Goal: Information Seeking & Learning: Check status

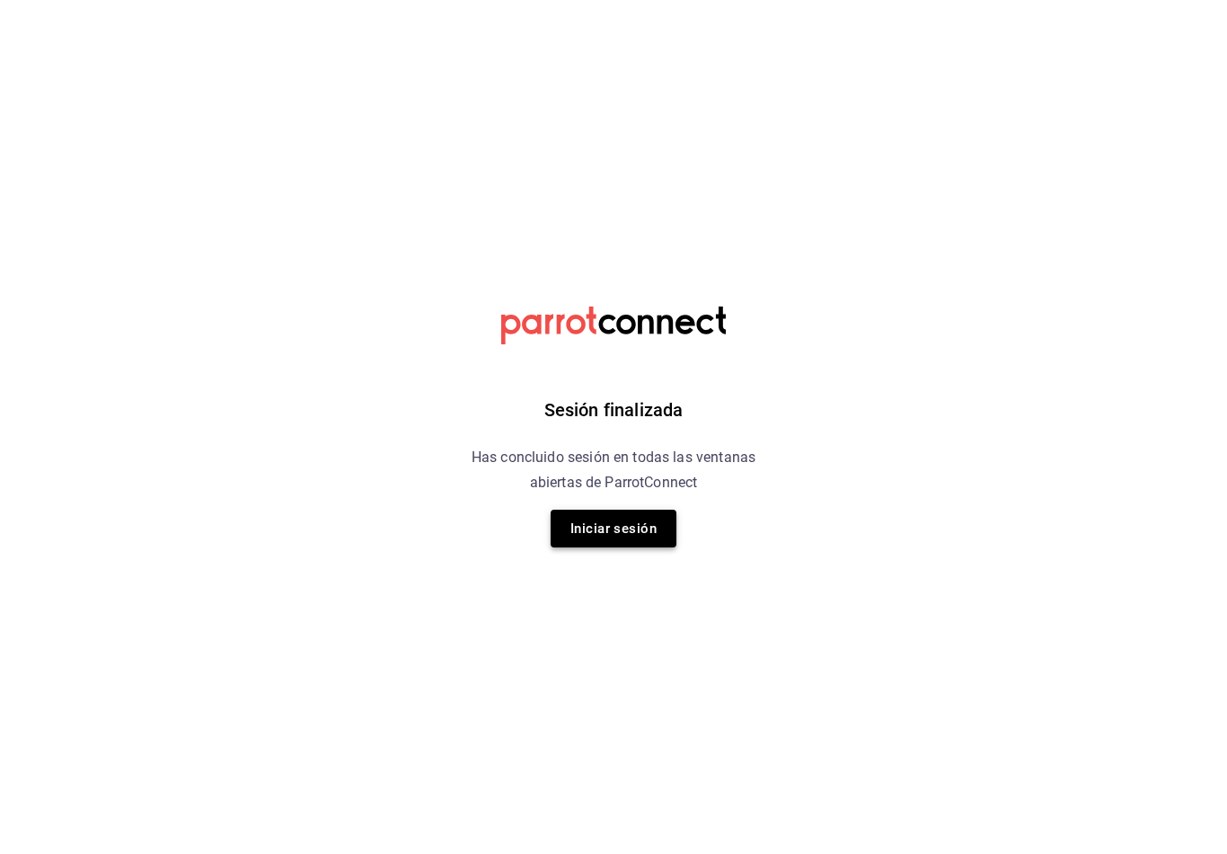
click at [580, 534] on button "Iniciar sesión" at bounding box center [614, 528] width 126 height 38
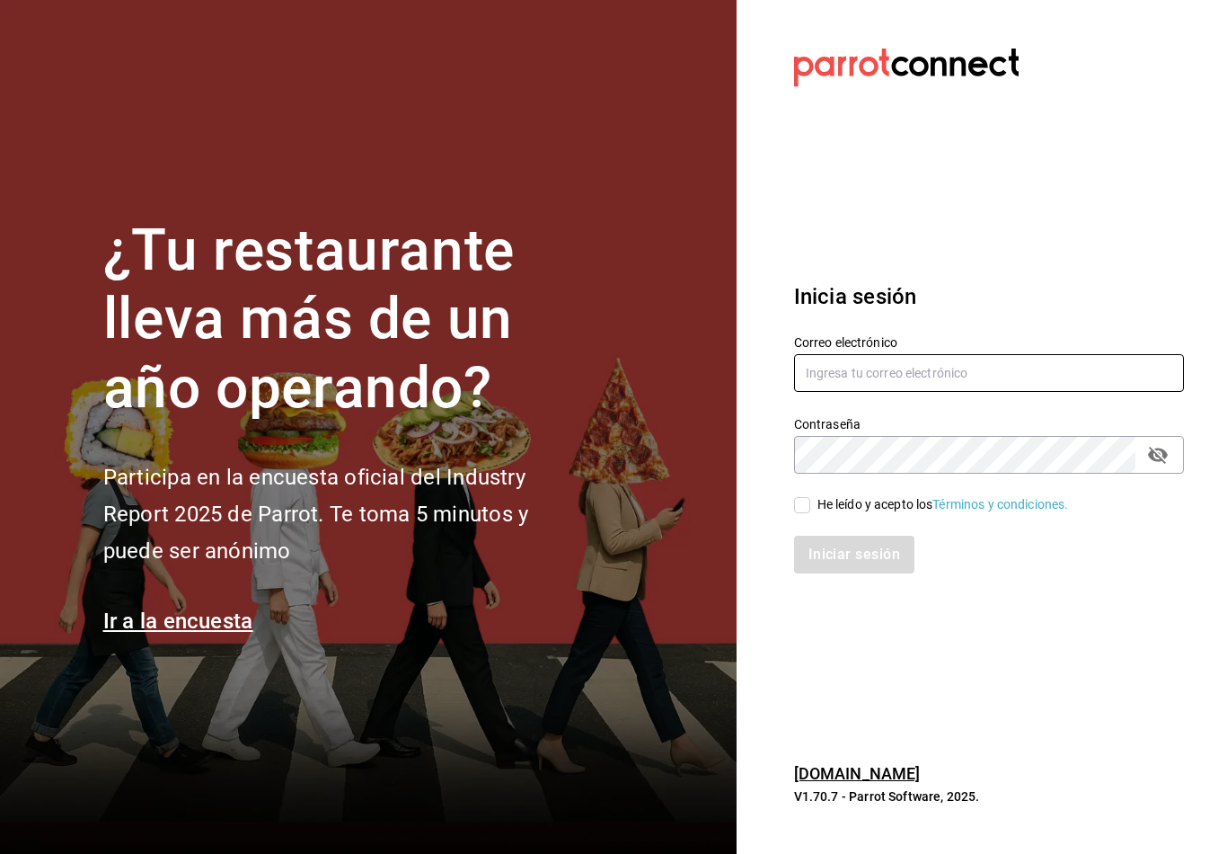
click at [908, 392] on input "text" at bounding box center [989, 373] width 390 height 38
type input "Felipecabello.chapa@gmail.com"
click at [807, 513] on input "He leído y acepto los Términos y condiciones." at bounding box center [802, 505] width 16 height 16
checkbox input "true"
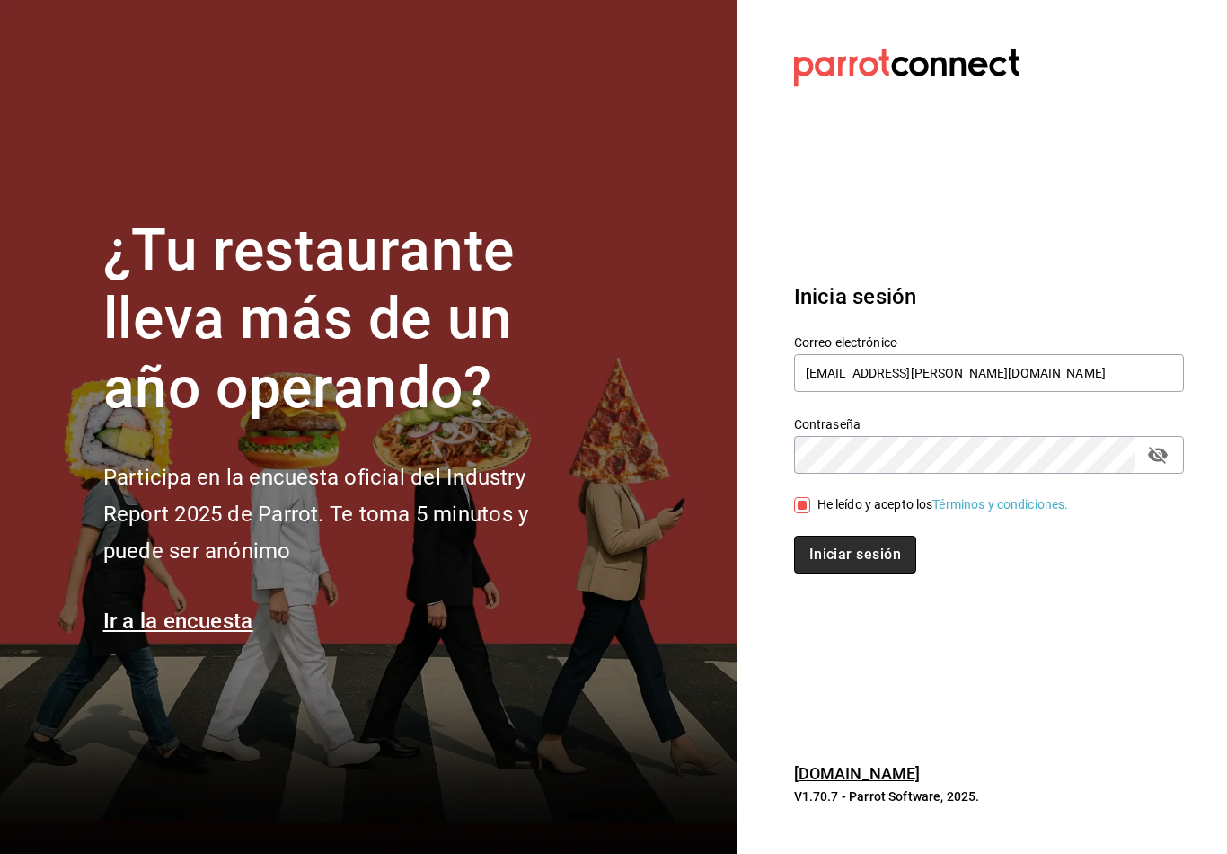
click at [851, 568] on button "Iniciar sesión" at bounding box center [855, 555] width 122 height 38
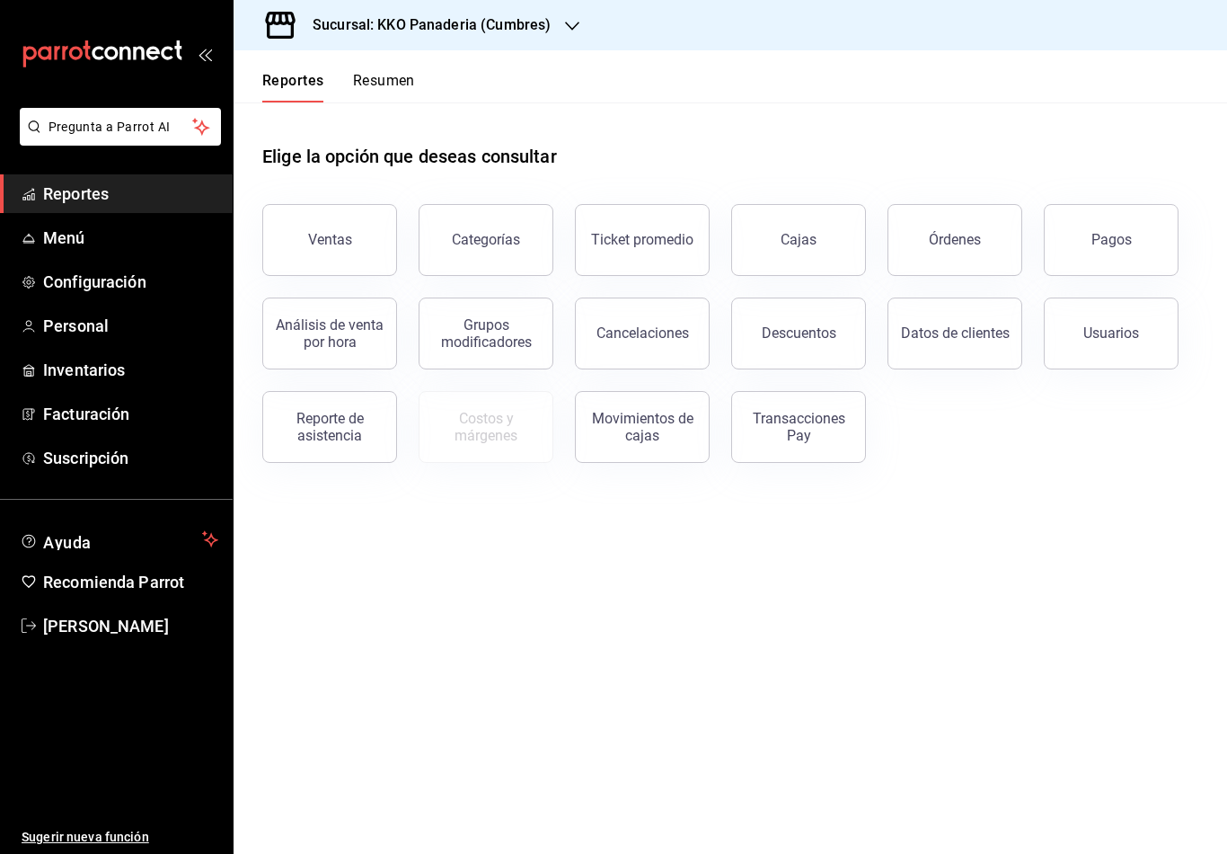
click at [392, 102] on button "Resumen" at bounding box center [384, 87] width 62 height 31
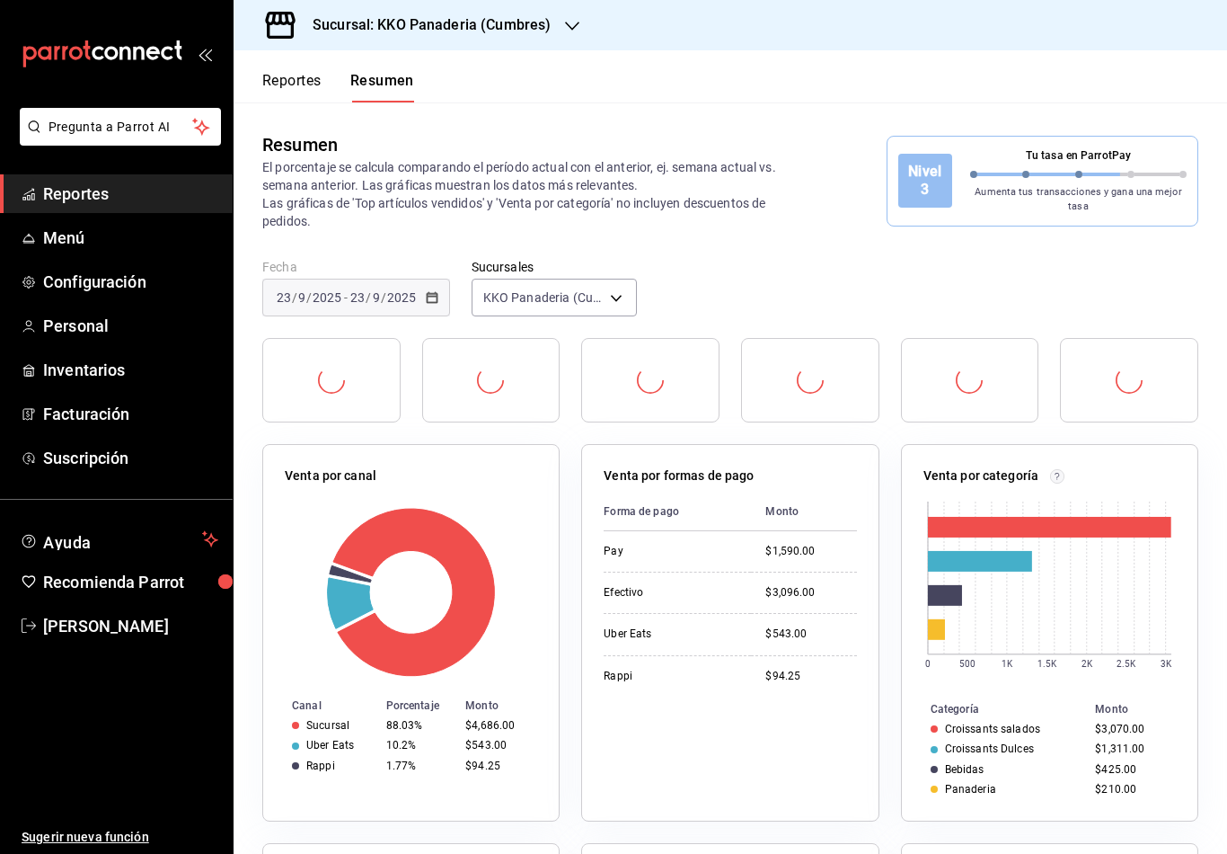
click at [272, 86] on button "Reportes" at bounding box center [291, 87] width 59 height 31
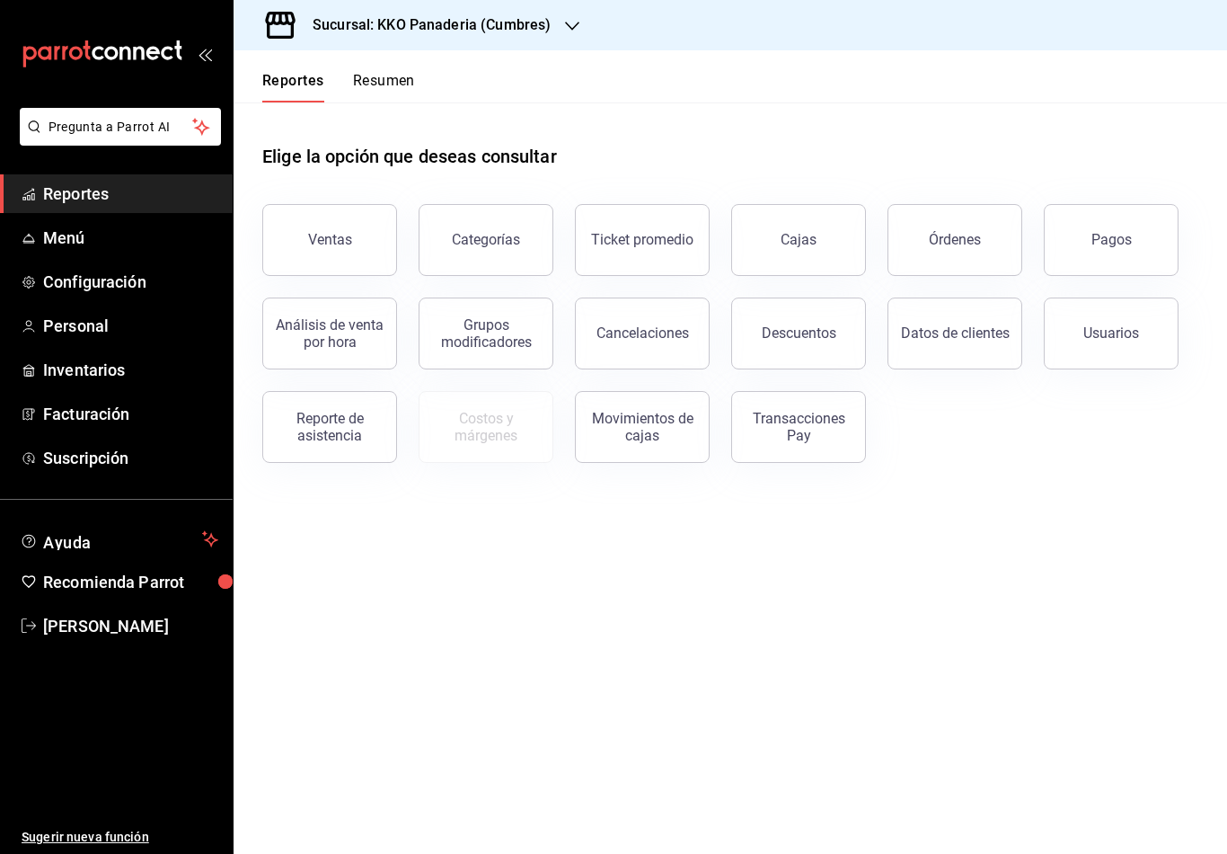
click at [388, 87] on button "Resumen" at bounding box center [384, 87] width 62 height 31
